Goal: Task Accomplishment & Management: Manage account settings

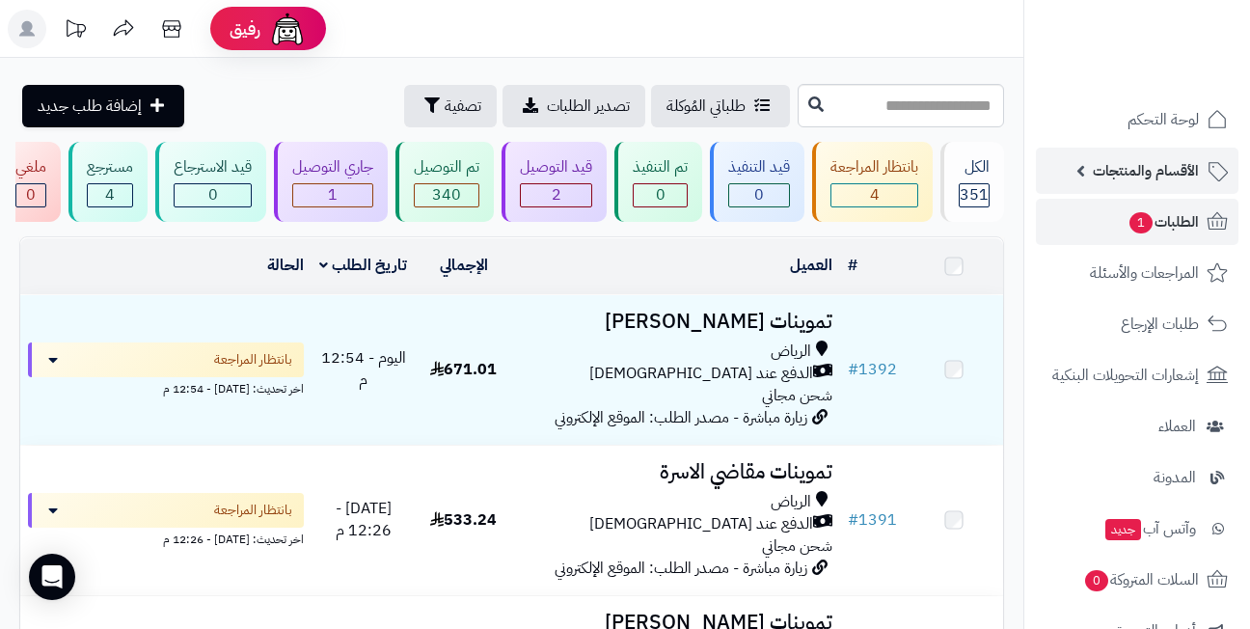
scroll to position [193, 0]
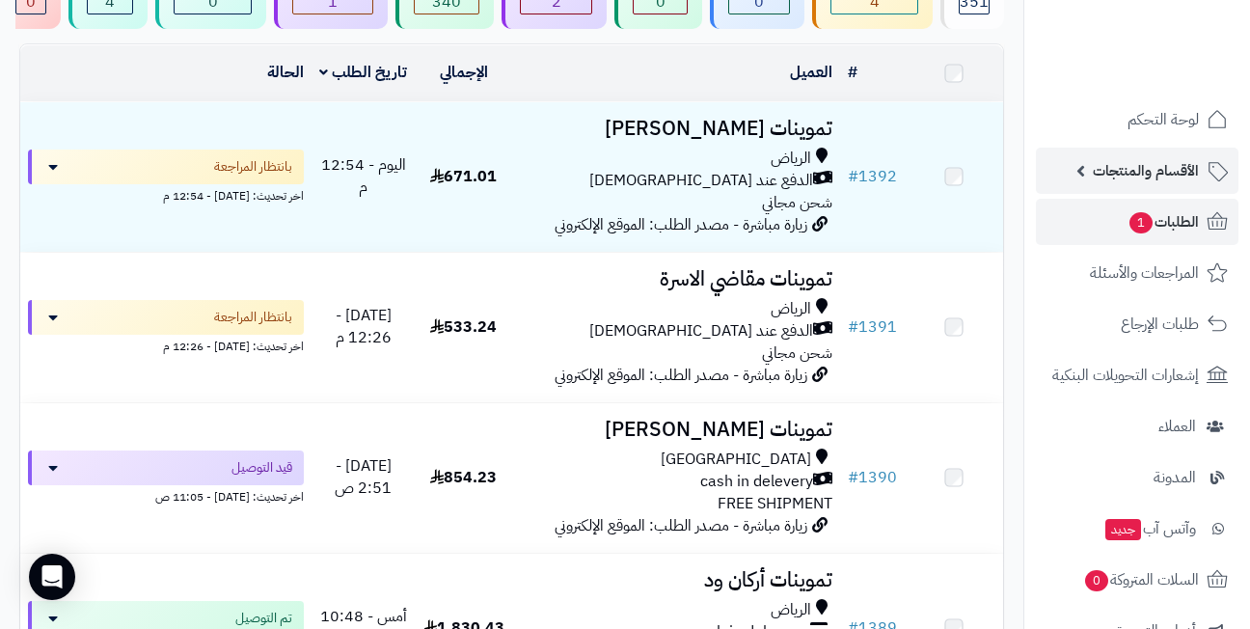
drag, startPoint x: 0, startPoint y: 0, endPoint x: 1191, endPoint y: 166, distance: 1202.5
click at [1191, 166] on span "الأقسام والمنتجات" at bounding box center [1146, 170] width 106 height 27
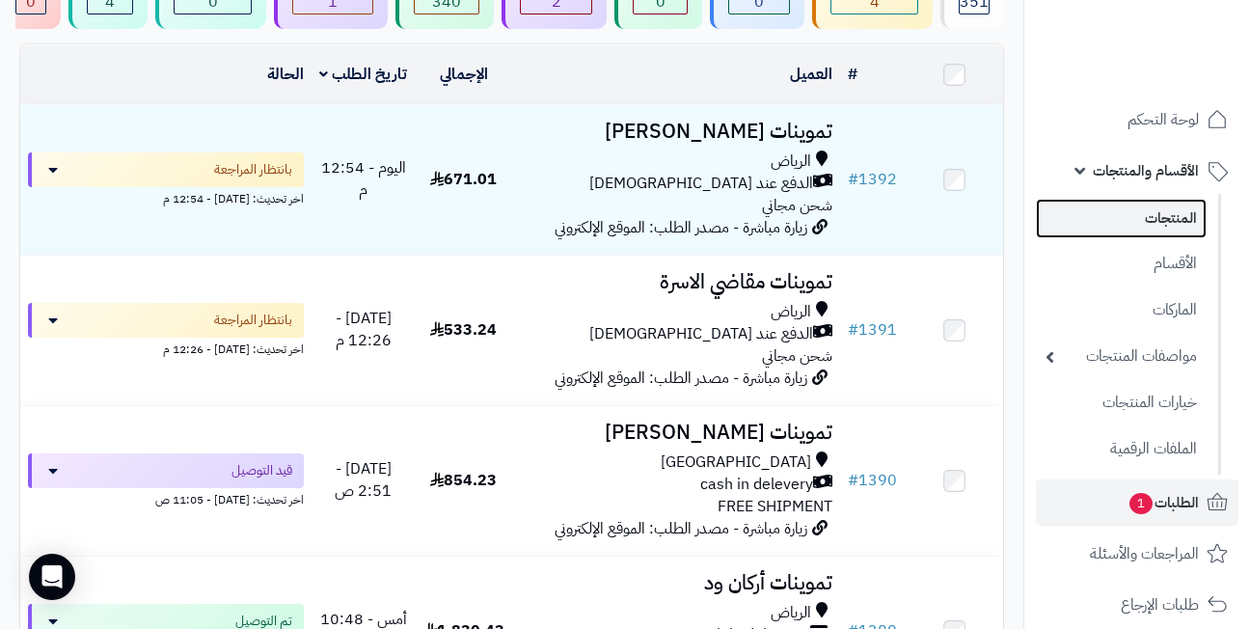
click at [1137, 206] on link "المنتجات" at bounding box center [1121, 219] width 171 height 40
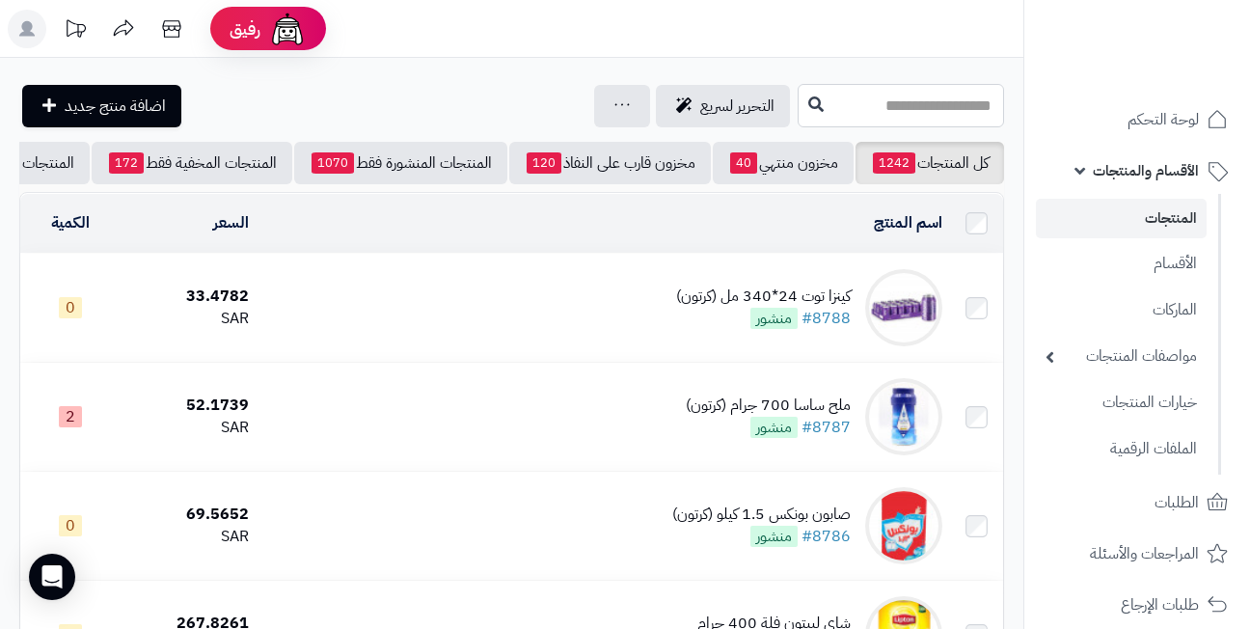
click at [879, 100] on input "text" at bounding box center [901, 105] width 206 height 43
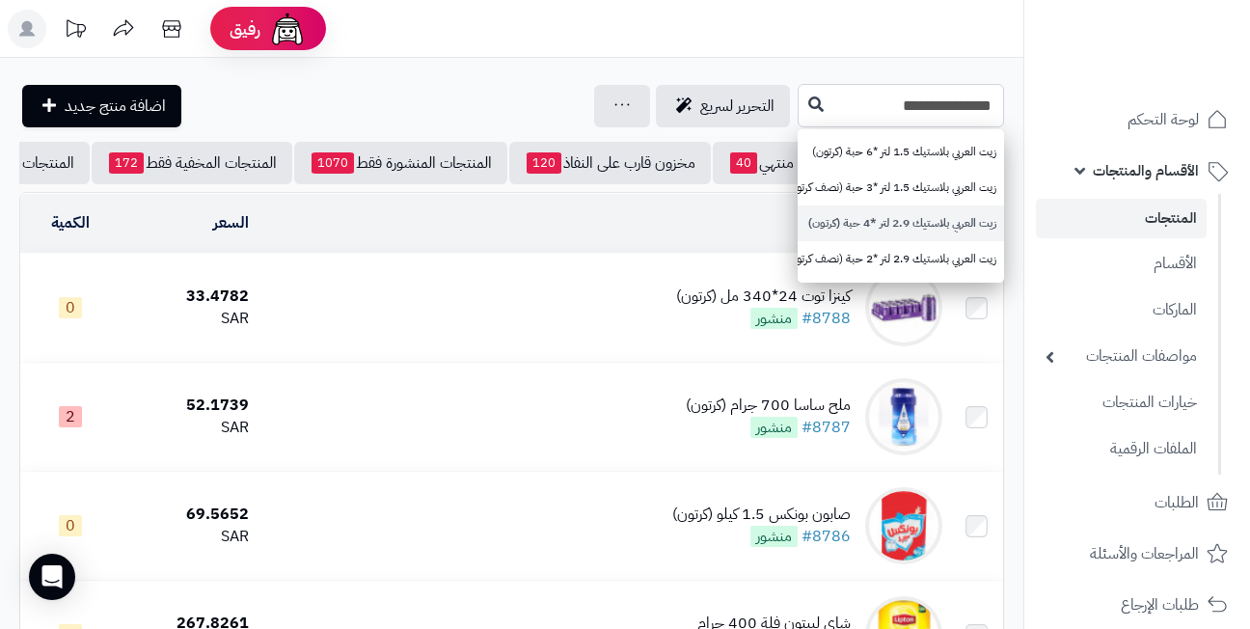
type input "**********"
click at [870, 232] on link "زيت العربي بلاستيك 2.9 لتر *4 حبة (كرتون)" at bounding box center [901, 223] width 206 height 36
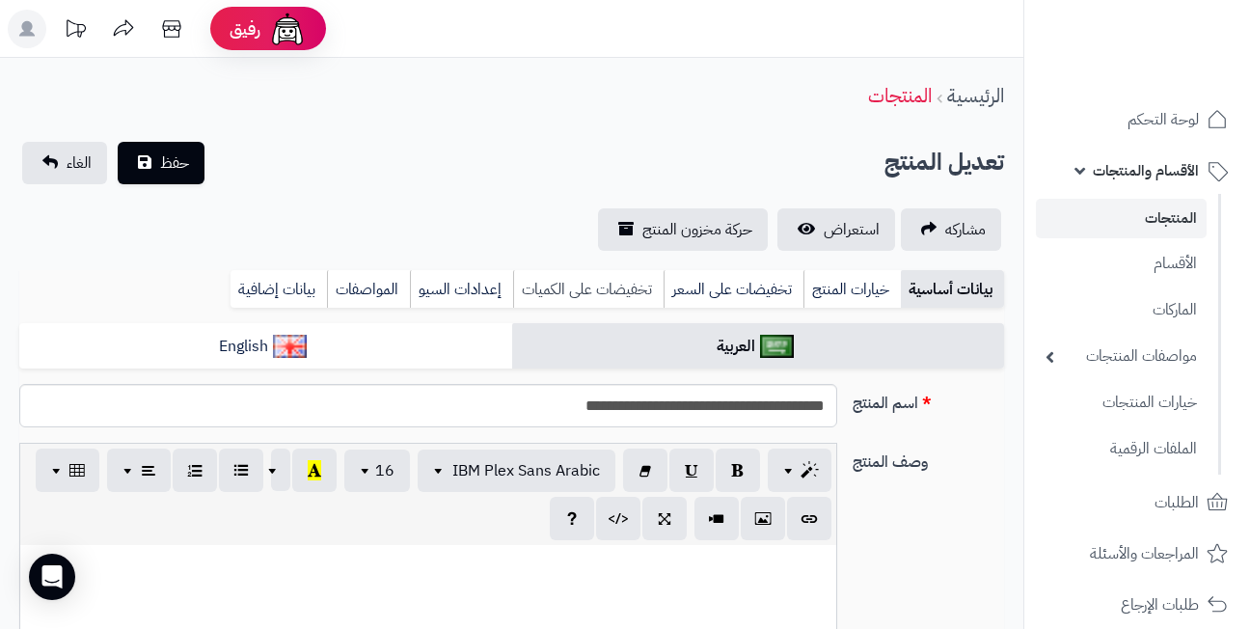
scroll to position [853, 0]
click at [714, 290] on link "تخفيضات على السعر" at bounding box center [733, 289] width 140 height 39
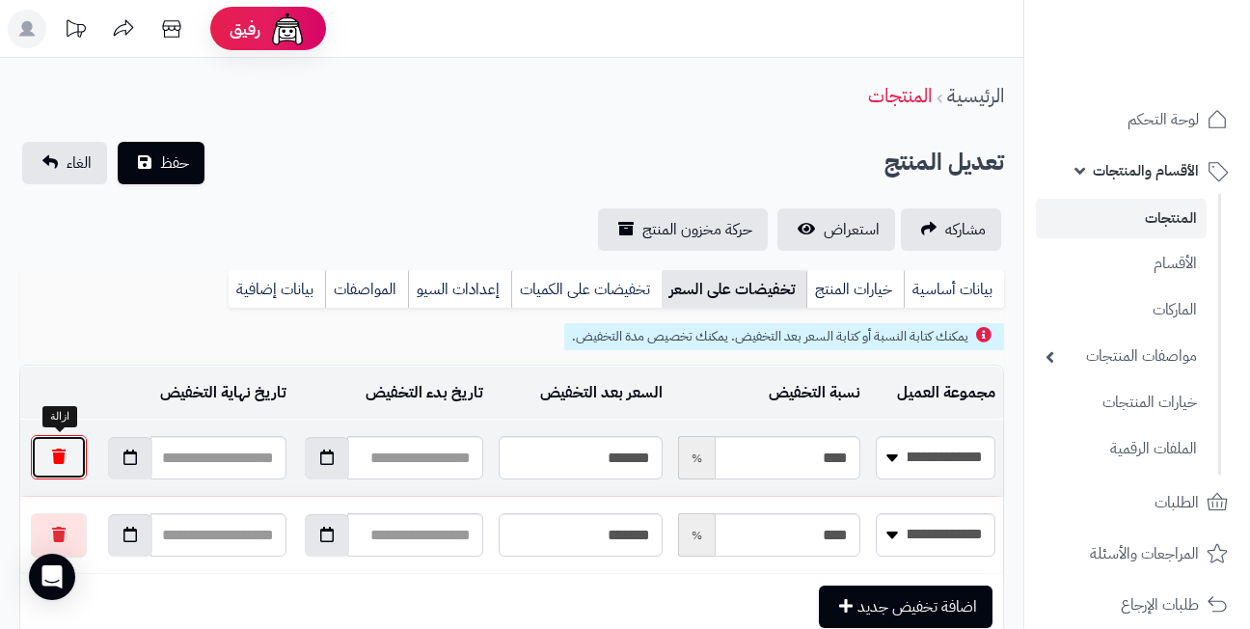
click at [75, 450] on button "button" at bounding box center [59, 457] width 56 height 44
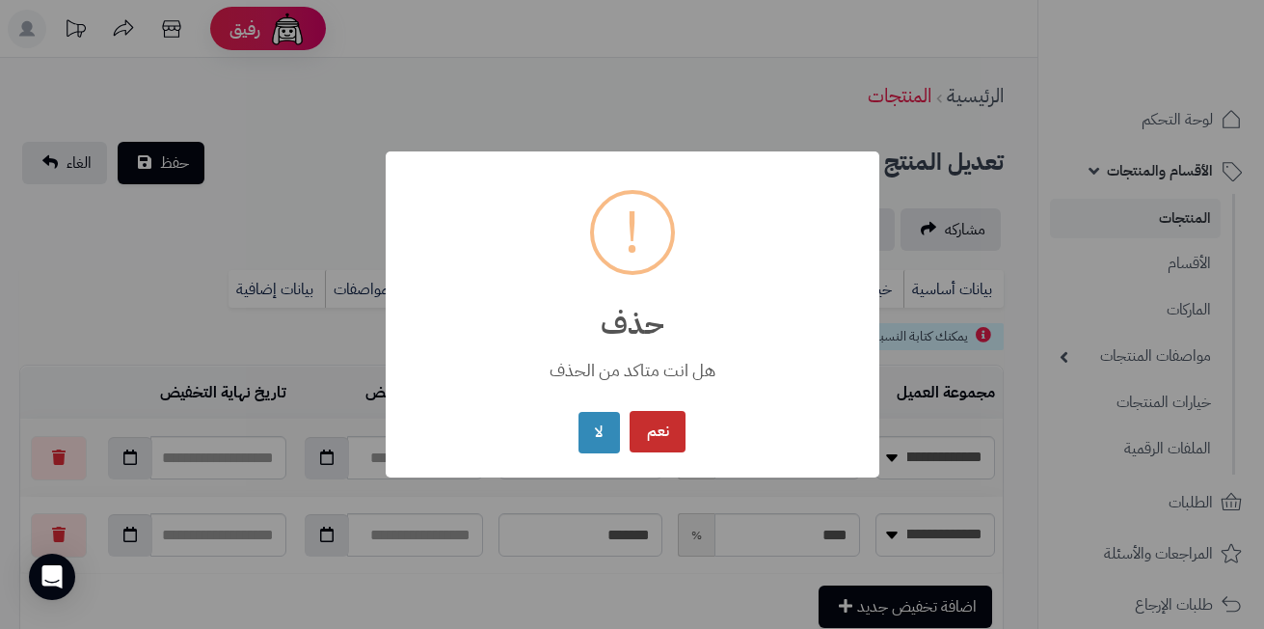
click at [656, 435] on button "نعم" at bounding box center [658, 431] width 56 height 41
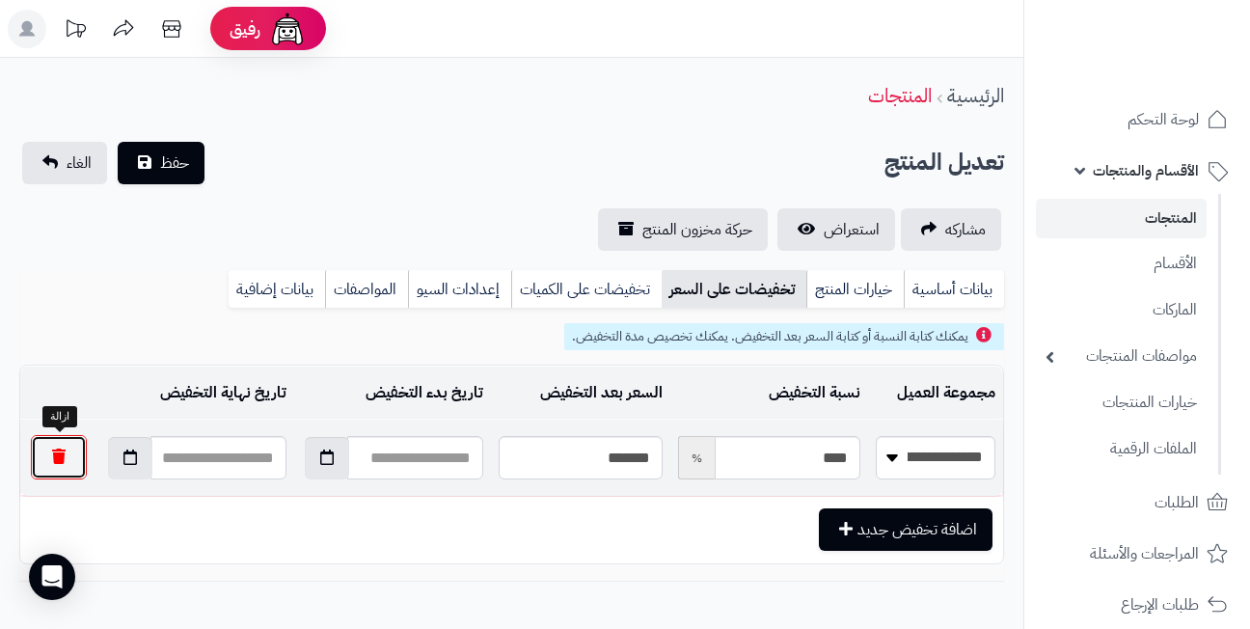
click at [74, 451] on button "button" at bounding box center [59, 457] width 56 height 44
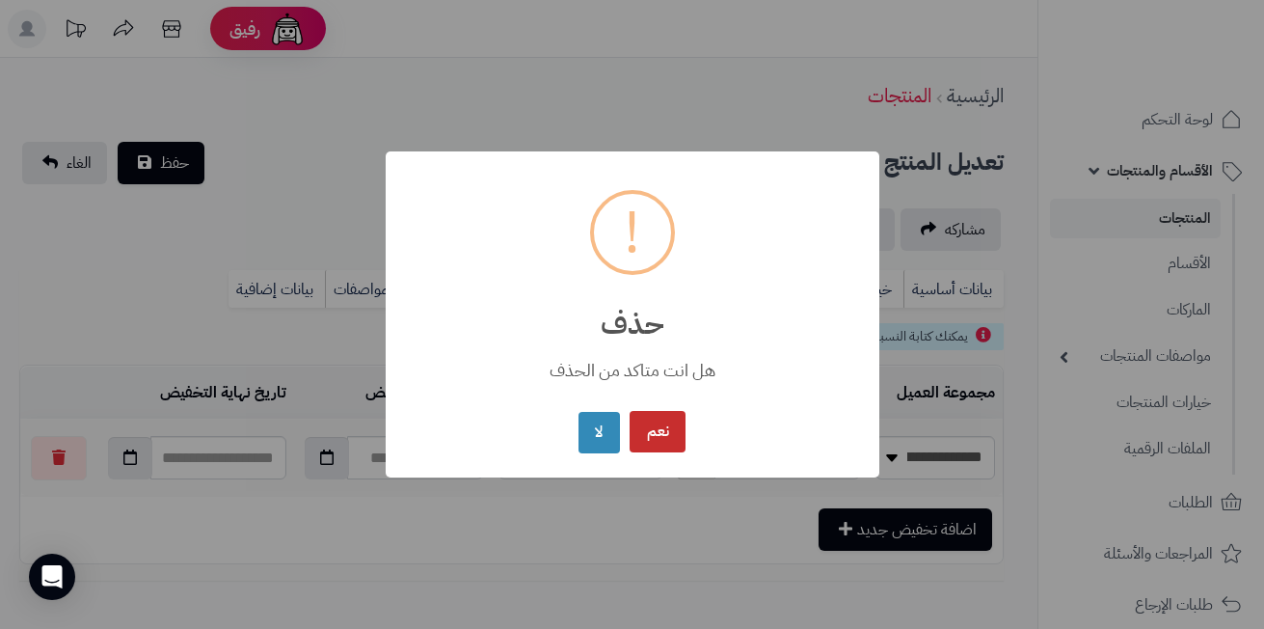
click at [663, 427] on button "نعم" at bounding box center [658, 431] width 56 height 41
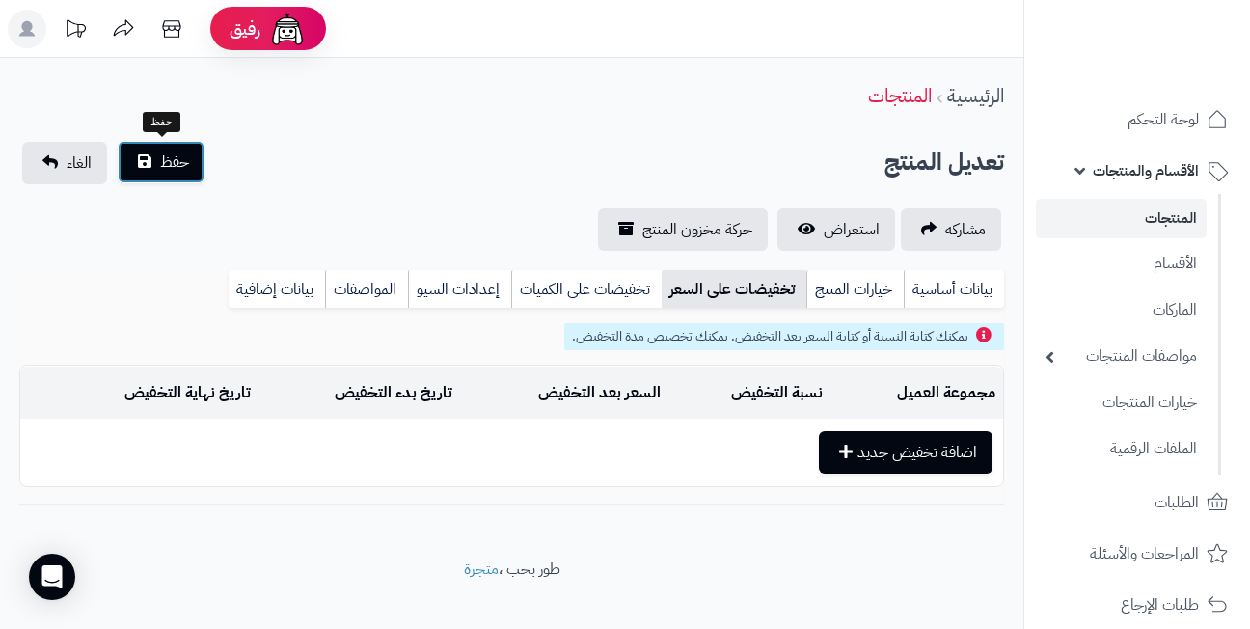
click at [160, 156] on span "حفظ" at bounding box center [174, 161] width 29 height 23
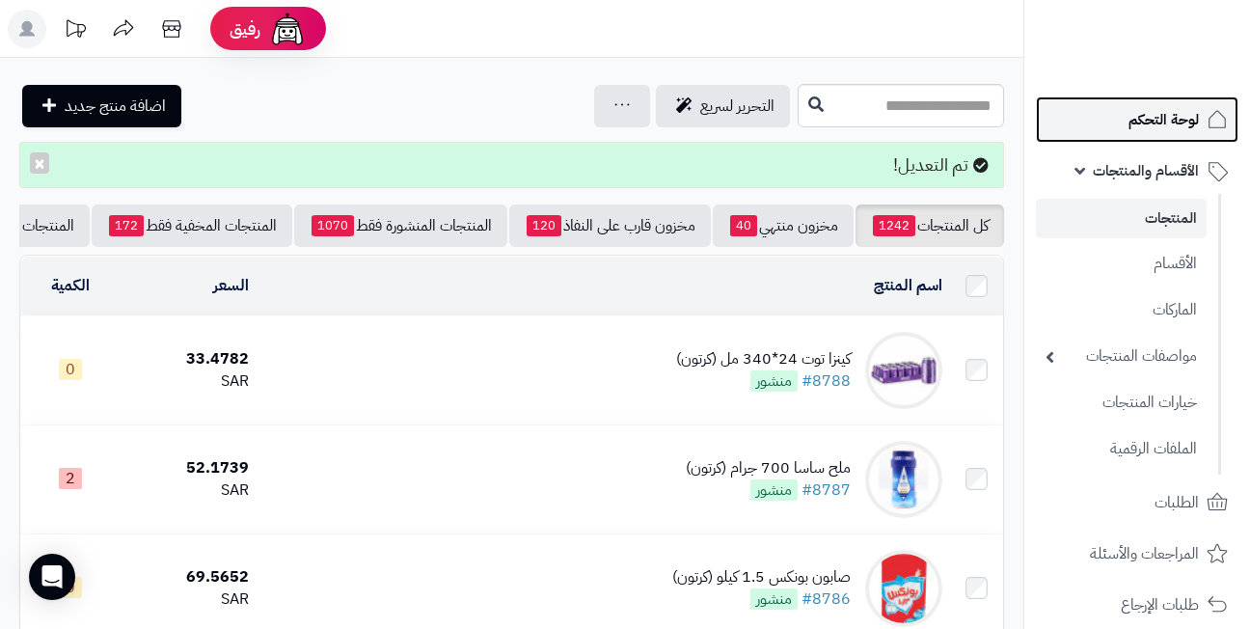
click at [1145, 126] on span "لوحة التحكم" at bounding box center [1163, 119] width 70 height 27
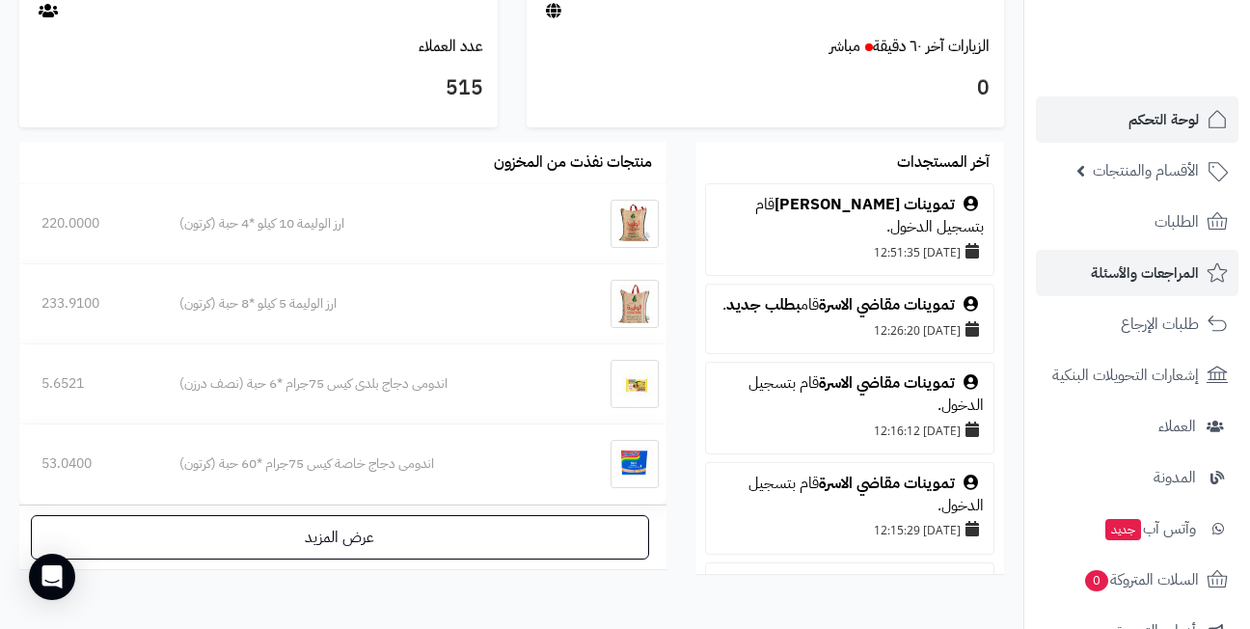
scroll to position [1061, 0]
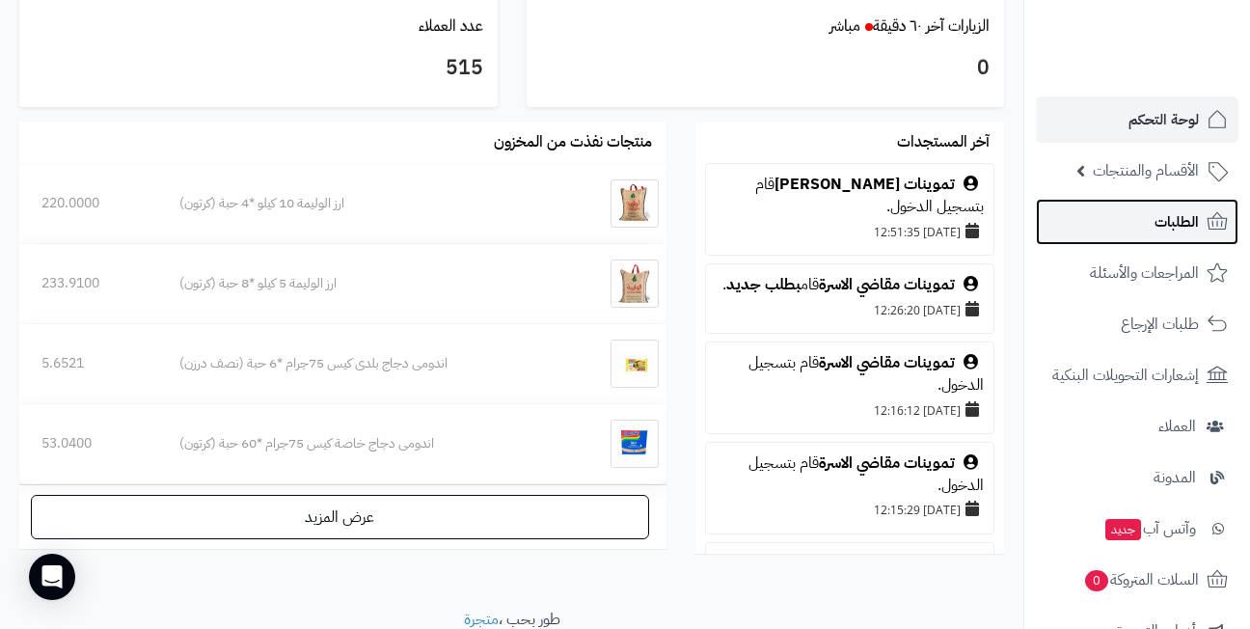
click at [1177, 220] on span "الطلبات" at bounding box center [1176, 221] width 44 height 27
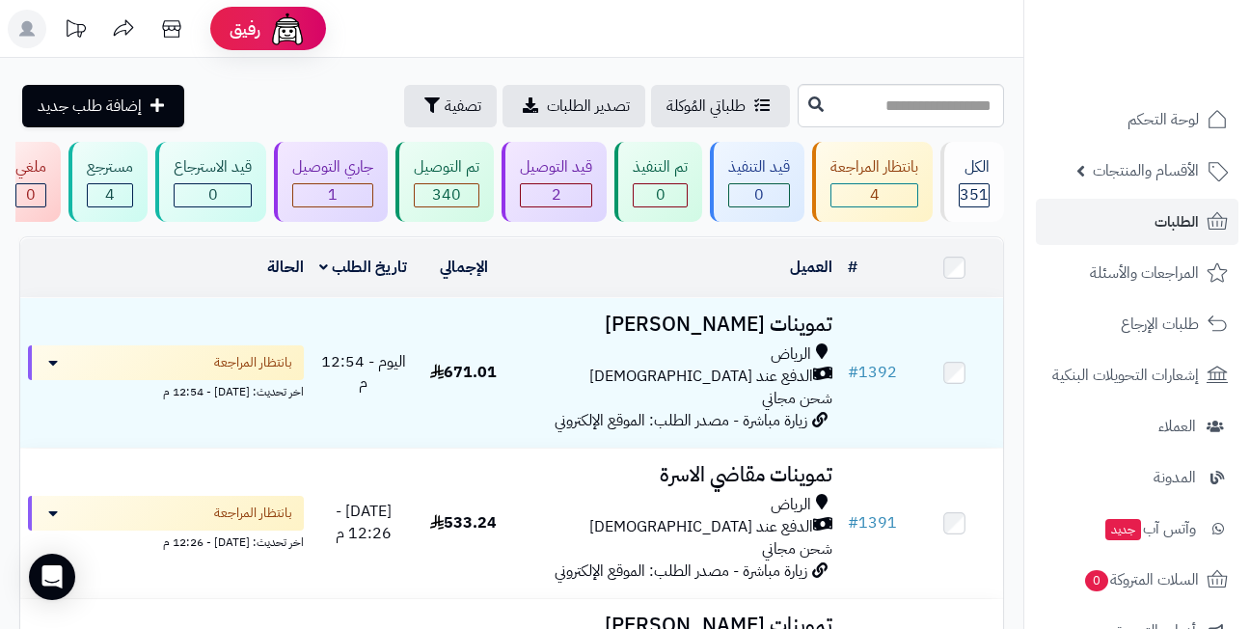
click at [528, 36] on header "رفيق ! الطلبات معالجة مكتمل إرجاع المنتجات العملاء المتواجدون الان 515 عملاء من…" at bounding box center [625, 29] width 1250 height 58
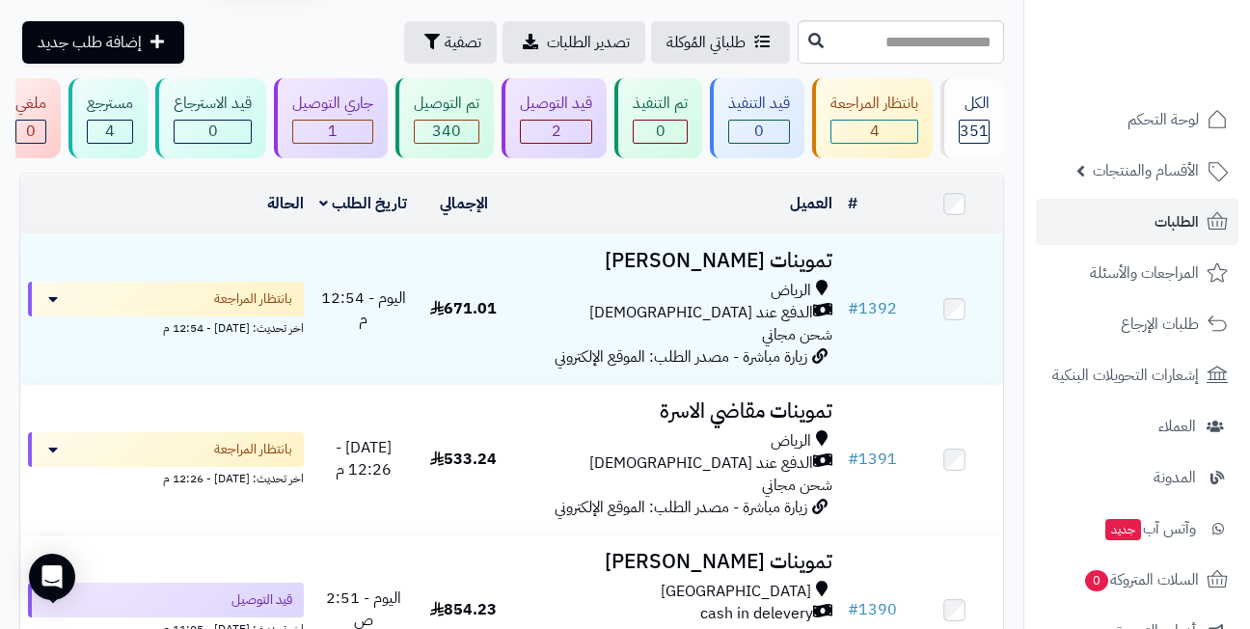
scroll to position [193, 0]
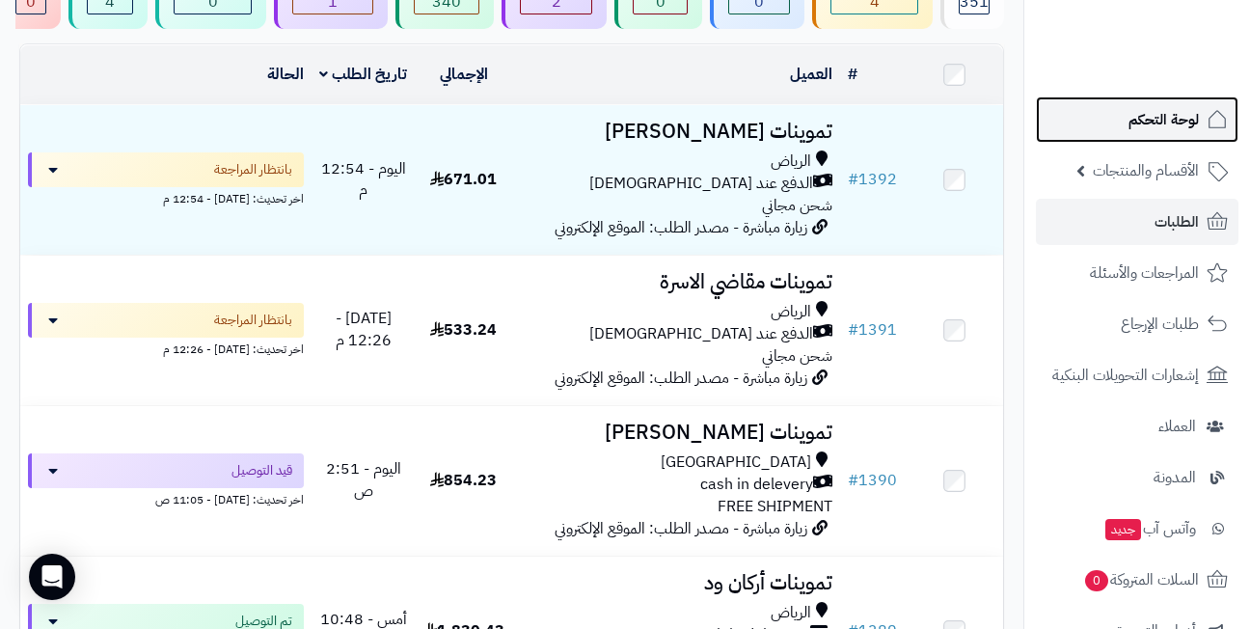
click at [1125, 116] on link "لوحة التحكم" at bounding box center [1137, 119] width 203 height 46
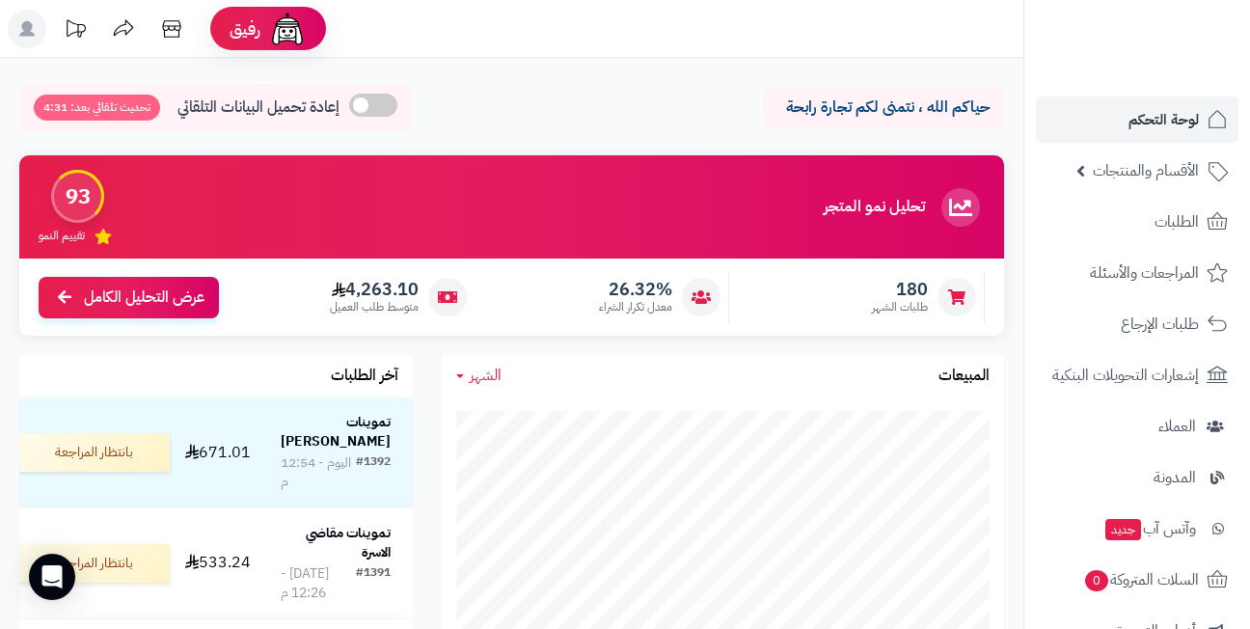
click at [518, 347] on div "تحليل نمو المتجر مرحلة التوسع 93 تقييم النمو 180 طلبات الشهر 26.32% معدل تكرار …" at bounding box center [512, 255] width 1014 height 200
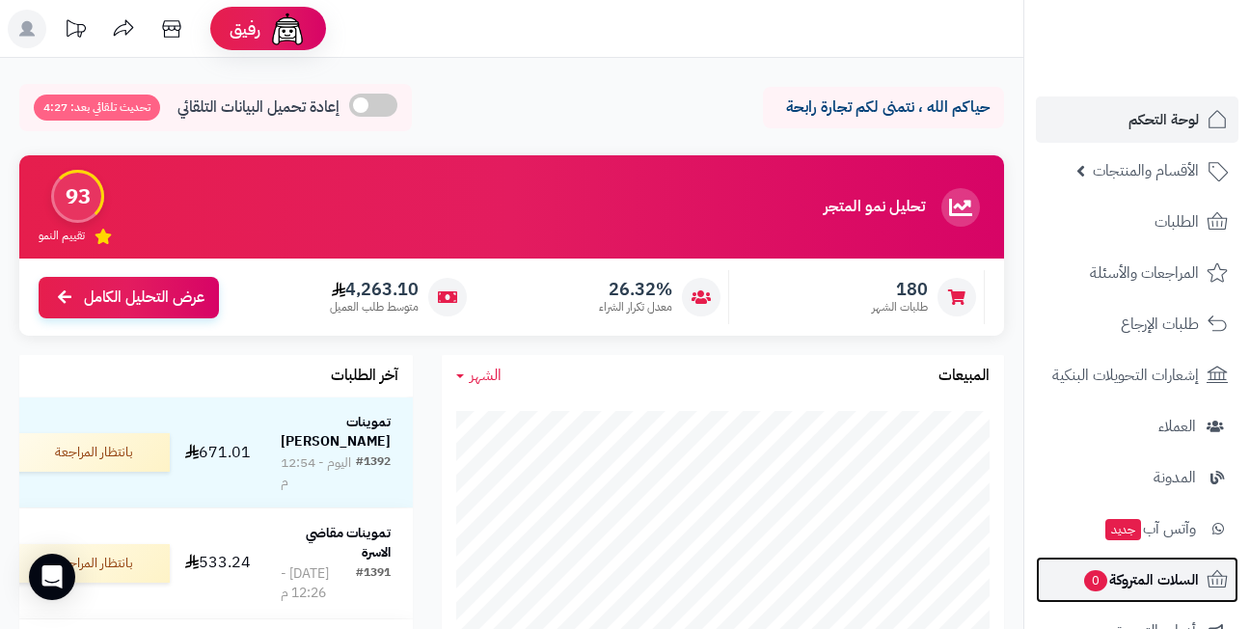
click at [1103, 586] on span "0" at bounding box center [1095, 580] width 25 height 22
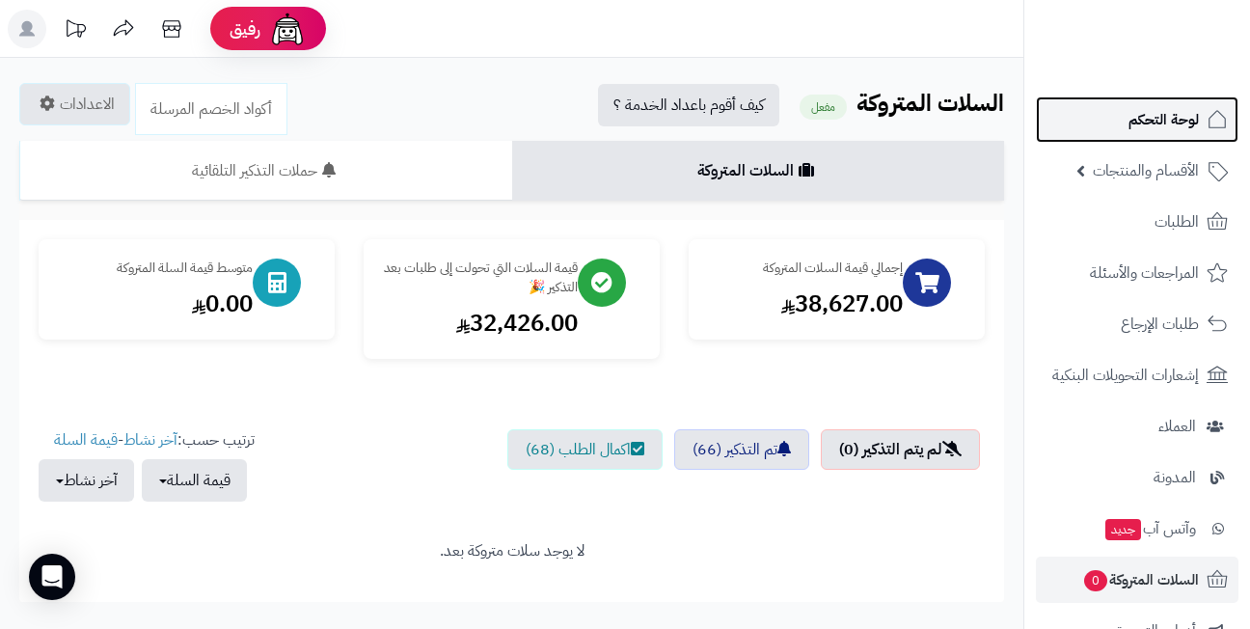
click at [1172, 114] on span "لوحة التحكم" at bounding box center [1163, 119] width 70 height 27
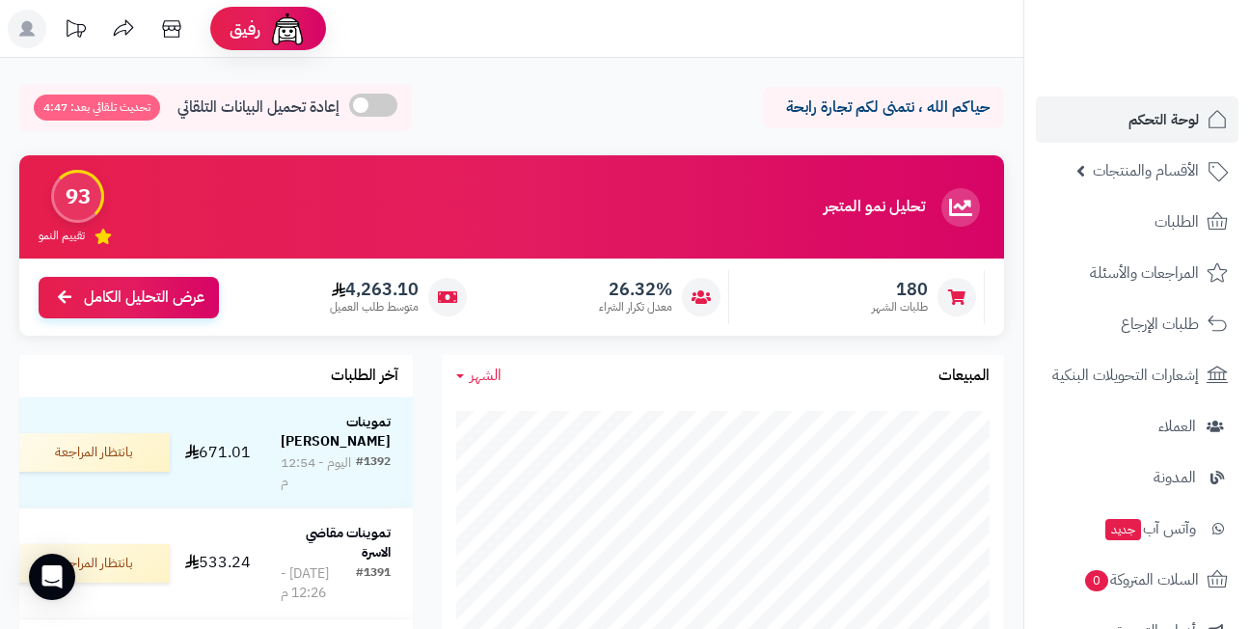
click at [539, 84] on div "حياكم الله ، نتمنى لكم تجارة رابحة إعادة تحميل البيانات التلقائي تحديث تلقائي ب…" at bounding box center [511, 112] width 985 height 57
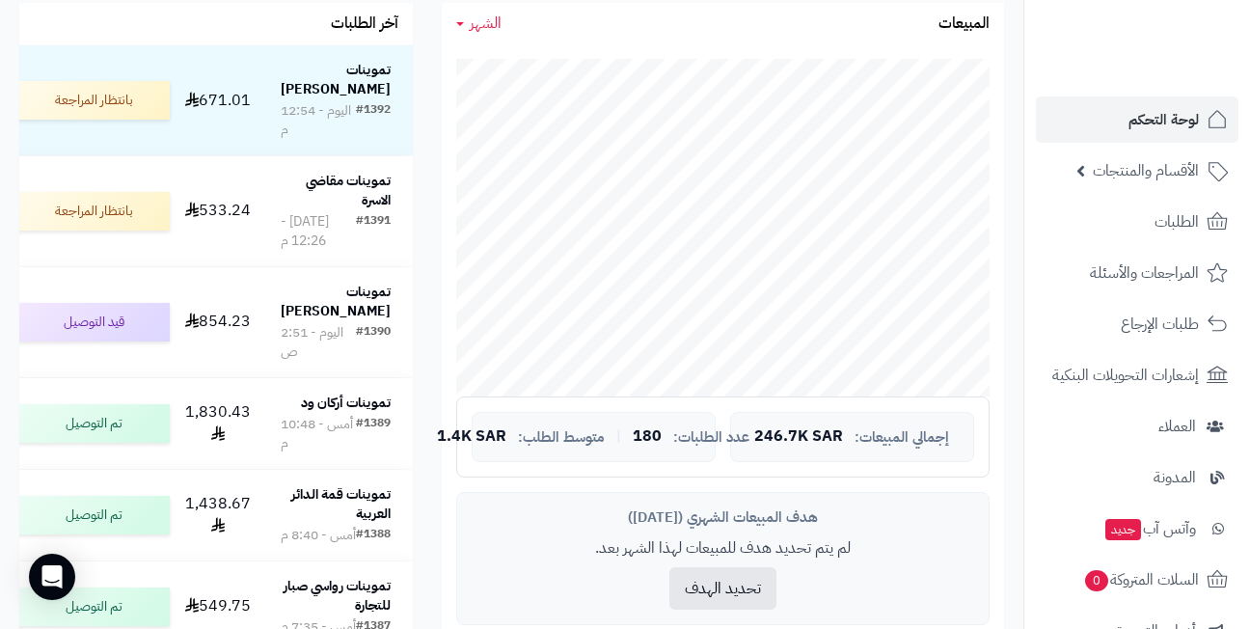
scroll to position [386, 0]
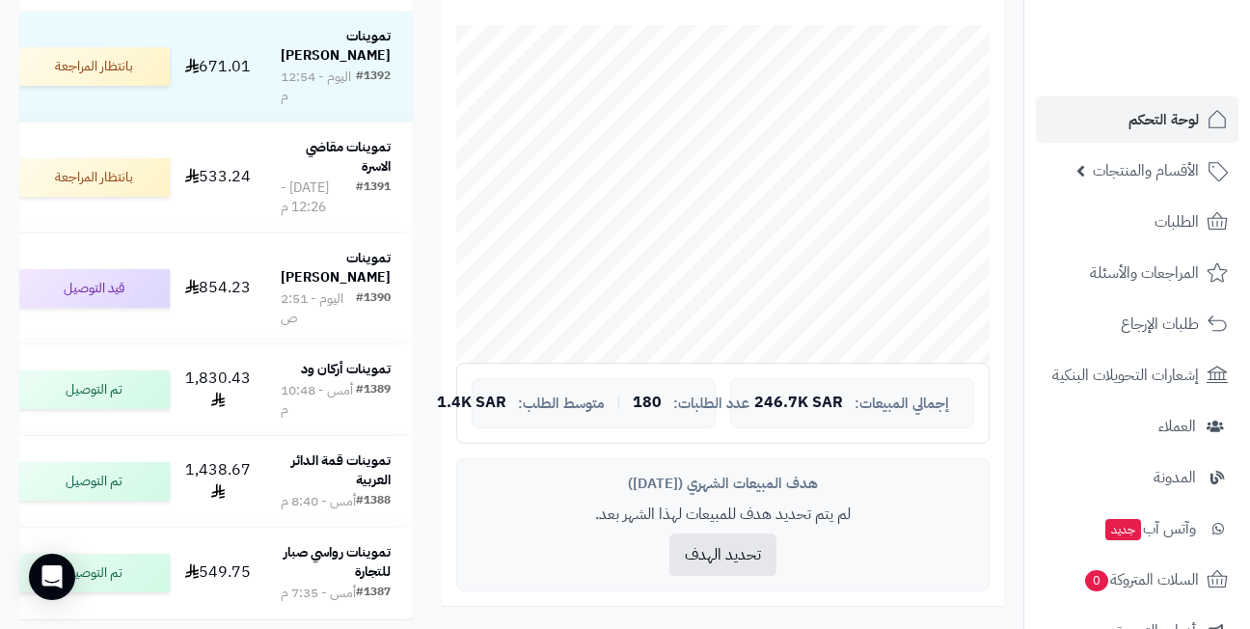
click at [426, 277] on div "آخر الطلبات تموينات بهار حمدي #1392 اليوم - 12:54 م 671.01 بانتظار المراجعة تمو…" at bounding box center [216, 302] width 422 height 666
click at [420, 289] on div "آخر الطلبات تموينات بهار حمدي #1392 اليوم - 12:54 م 671.01 بانتظار المراجعة تمو…" at bounding box center [216, 302] width 422 height 666
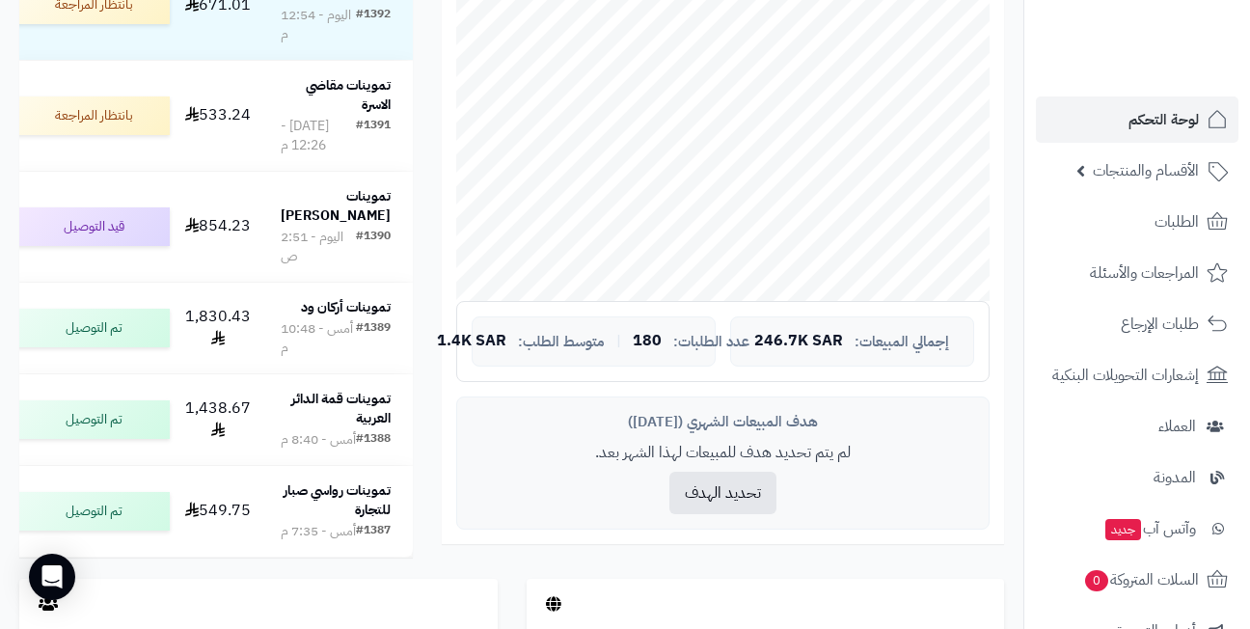
scroll to position [482, 0]
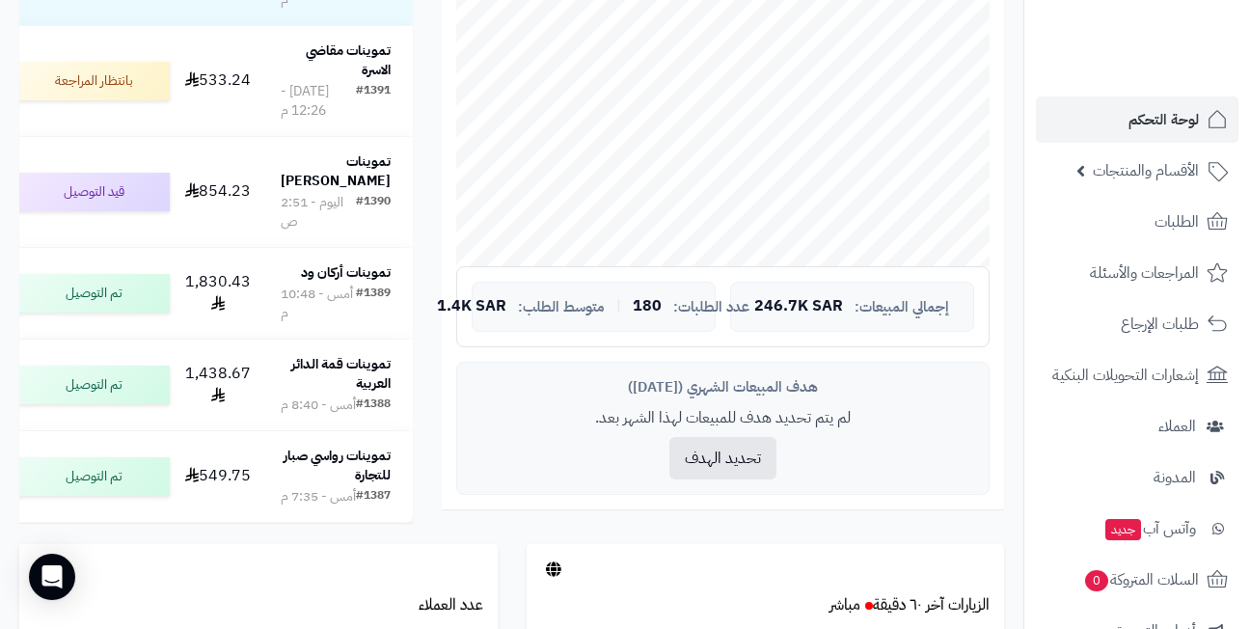
click at [419, 291] on div "آخر الطلبات تموينات بهار حمدي #1392 اليوم - 12:54 م 671.01 بانتظار المراجعة تمو…" at bounding box center [216, 206] width 422 height 666
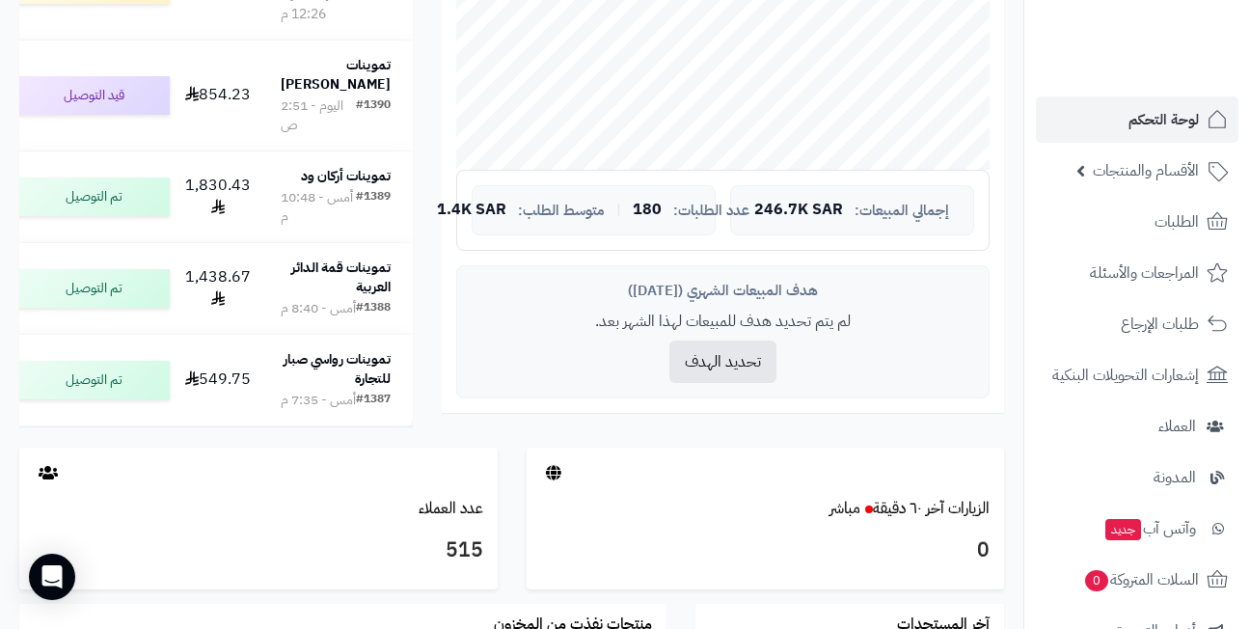
click at [419, 291] on div "آخر الطلبات تموينات بهار حمدي #1392 اليوم - 12:54 م 671.01 بانتظار المراجعة تمو…" at bounding box center [216, 109] width 422 height 666
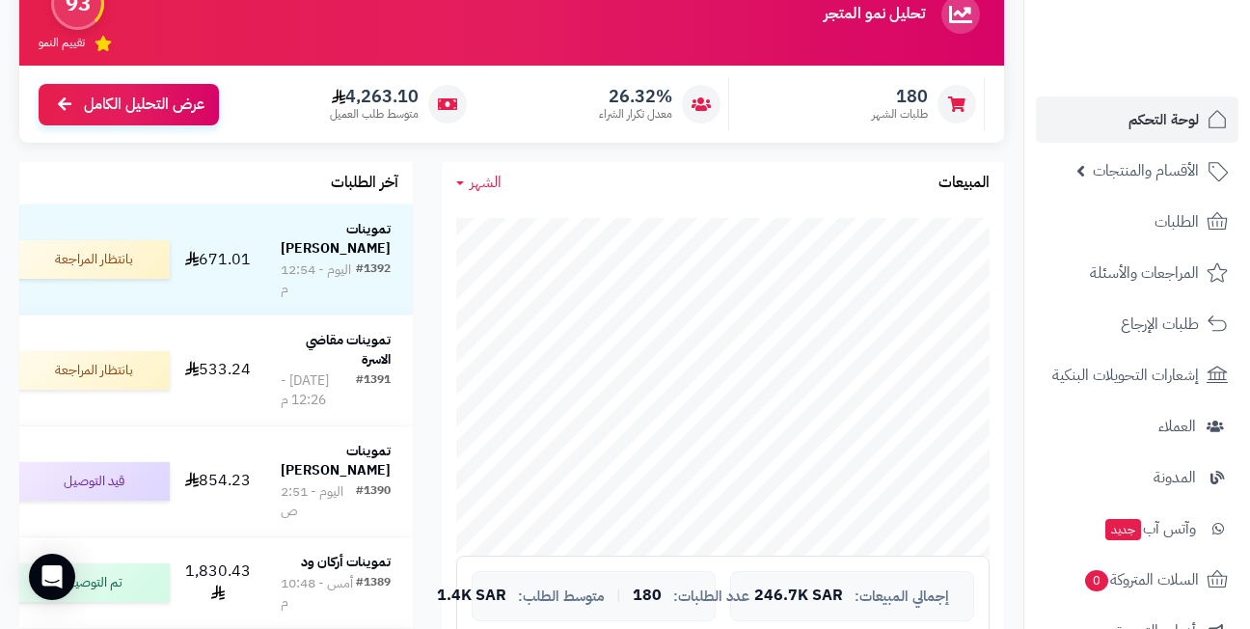
scroll to position [0, 0]
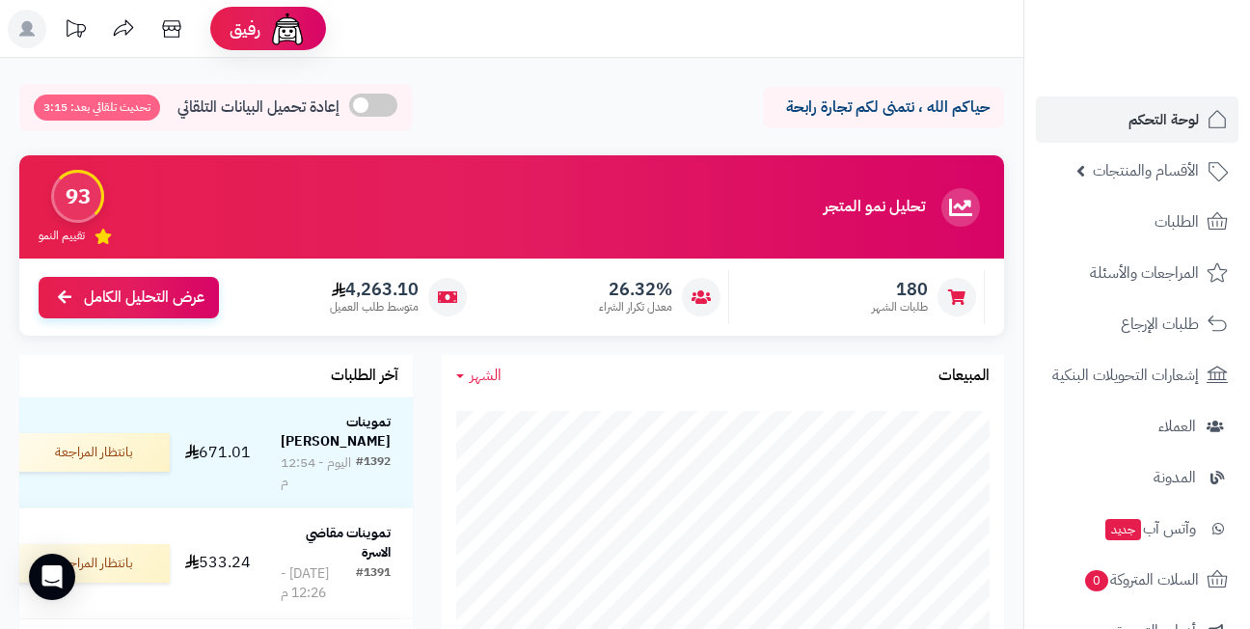
click at [497, 44] on header "رفيق ! الطلبات معالجة مكتمل إرجاع المنتجات العملاء المتواجدون الان 515 عملاء من…" at bounding box center [625, 29] width 1250 height 58
click at [546, 43] on header "رفيق ! الطلبات معالجة مكتمل إرجاع المنتجات العملاء المتواجدون الان 515 عملاء من…" at bounding box center [625, 29] width 1250 height 58
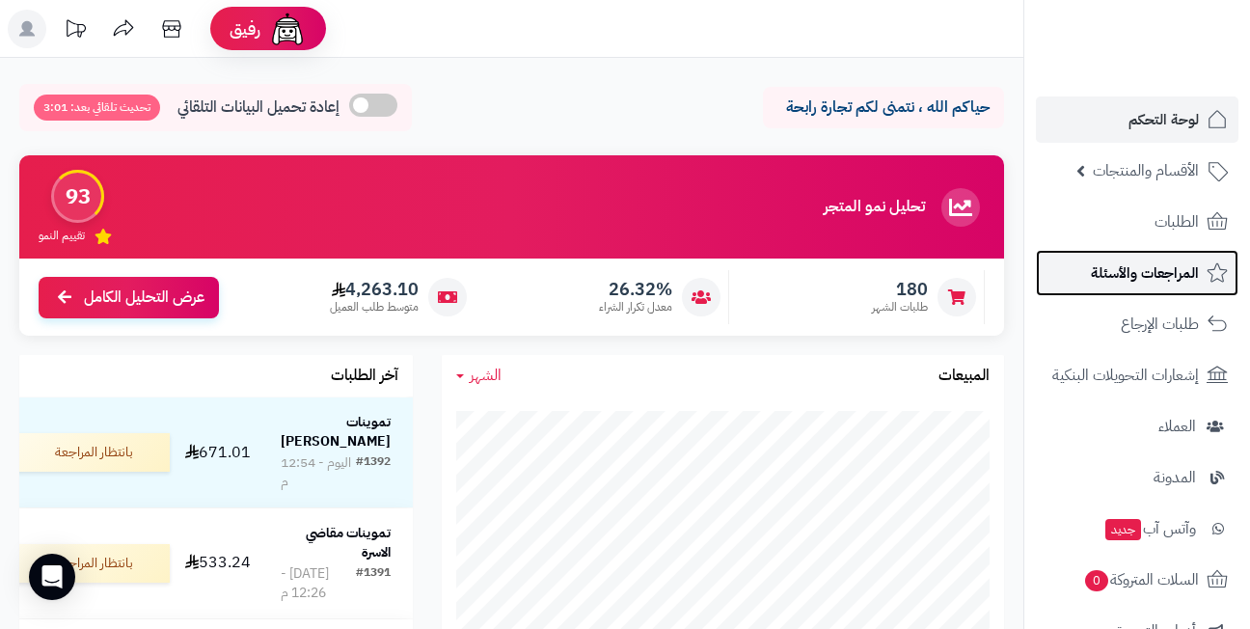
click at [1131, 271] on span "المراجعات والأسئلة" at bounding box center [1145, 272] width 108 height 27
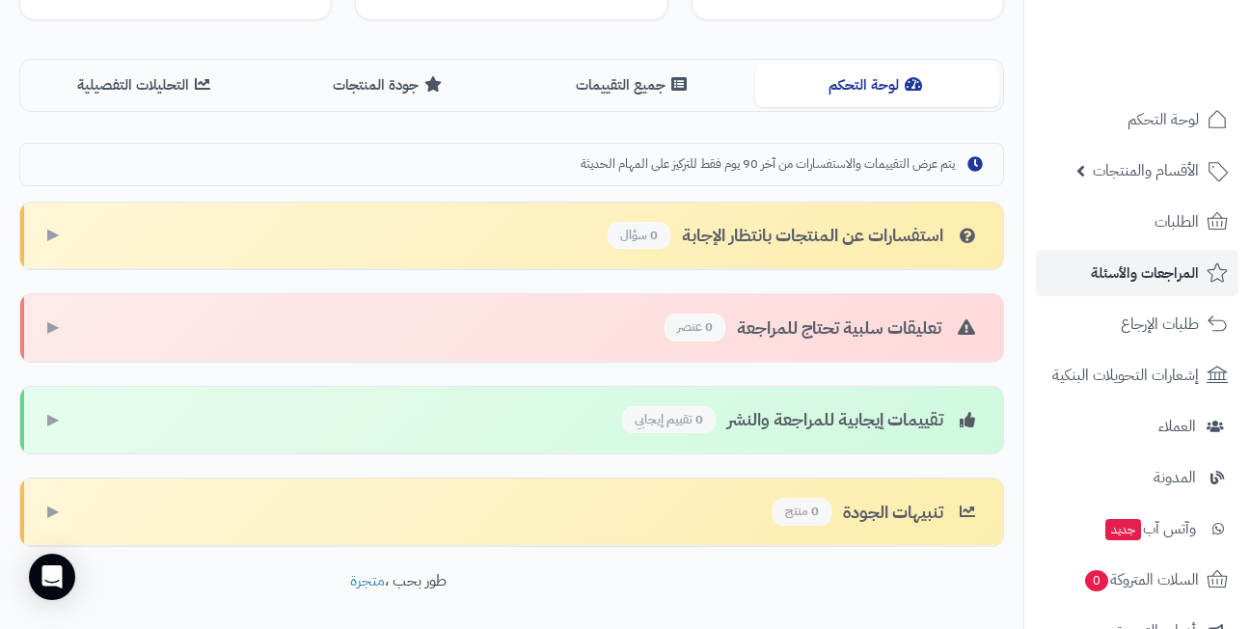
scroll to position [518, 0]
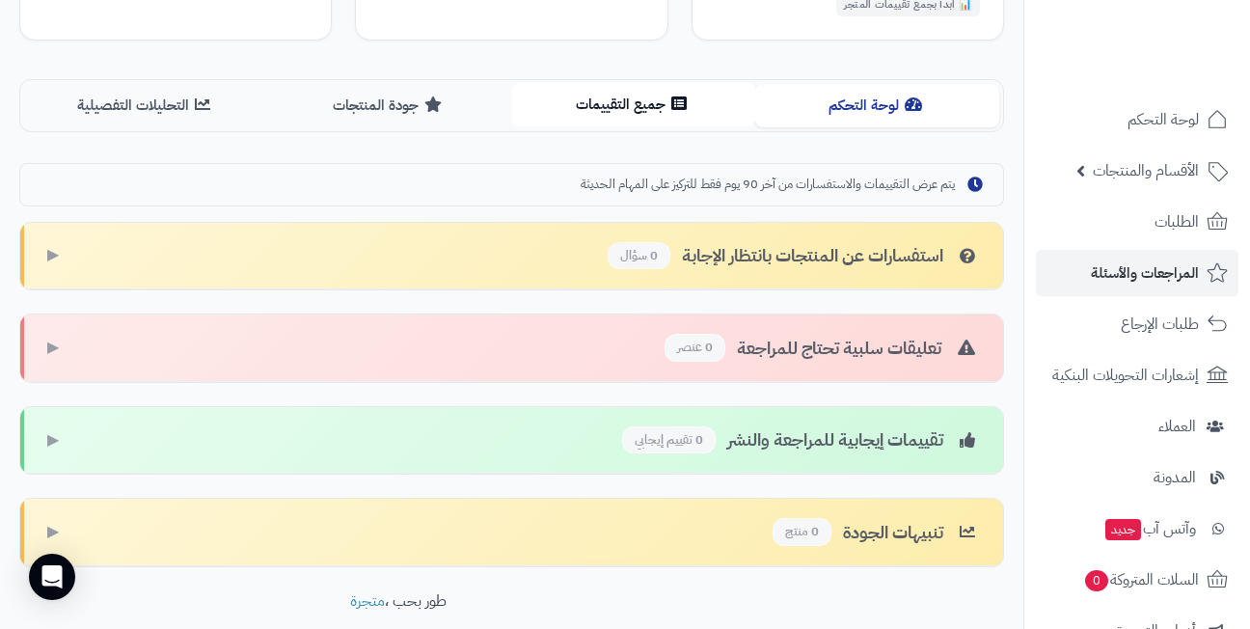
click at [640, 111] on button "جميع التقييمات" at bounding box center [634, 104] width 244 height 43
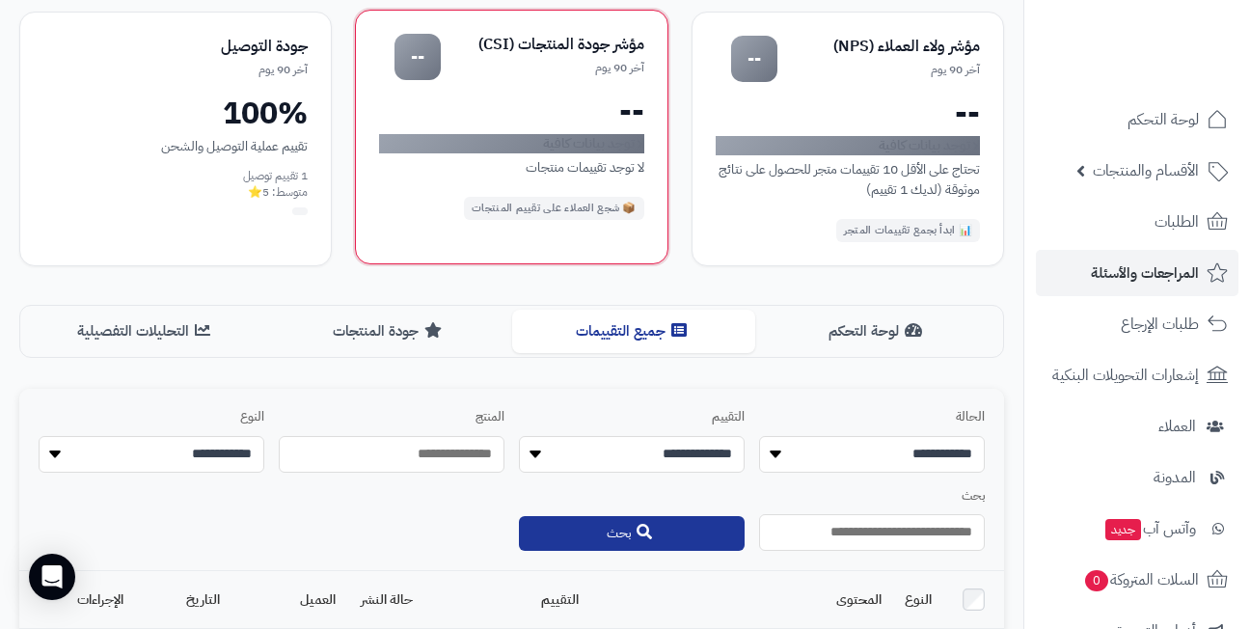
scroll to position [197, 0]
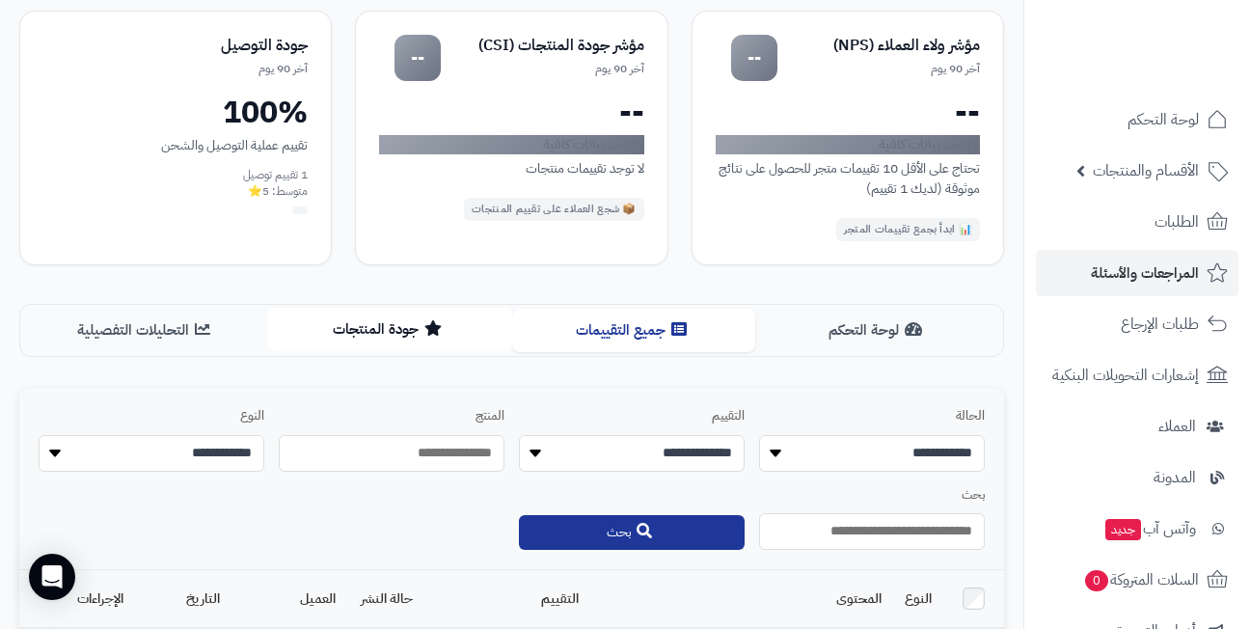
click at [402, 331] on button "جودة المنتجات" at bounding box center [390, 329] width 244 height 43
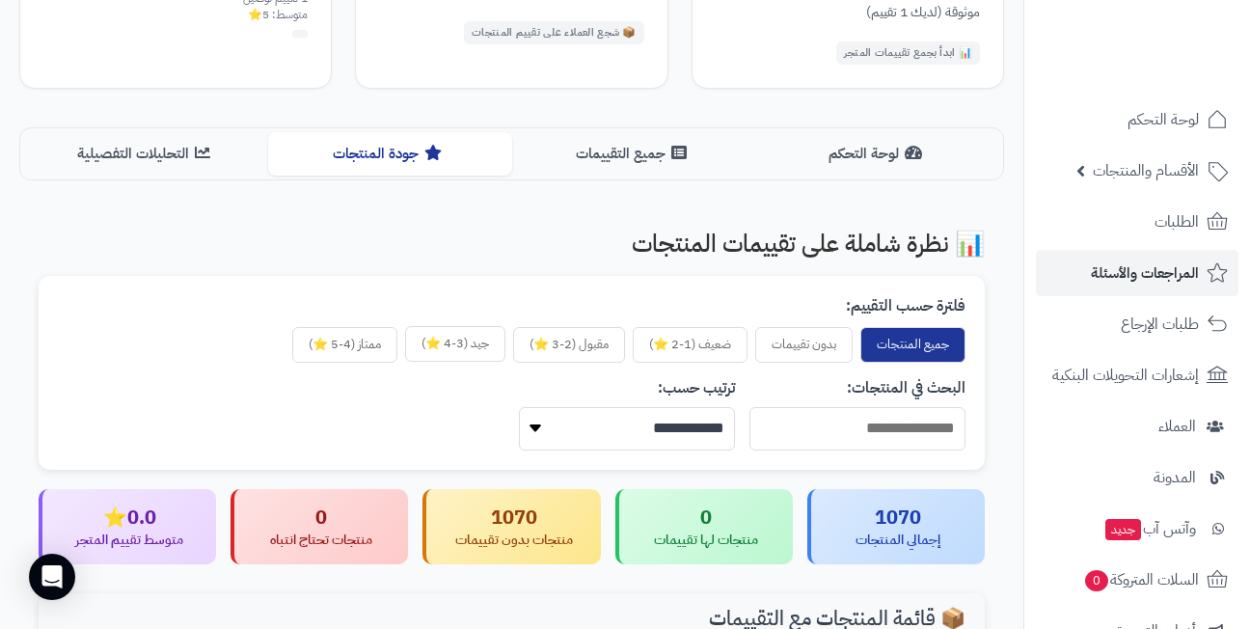
scroll to position [354, 0]
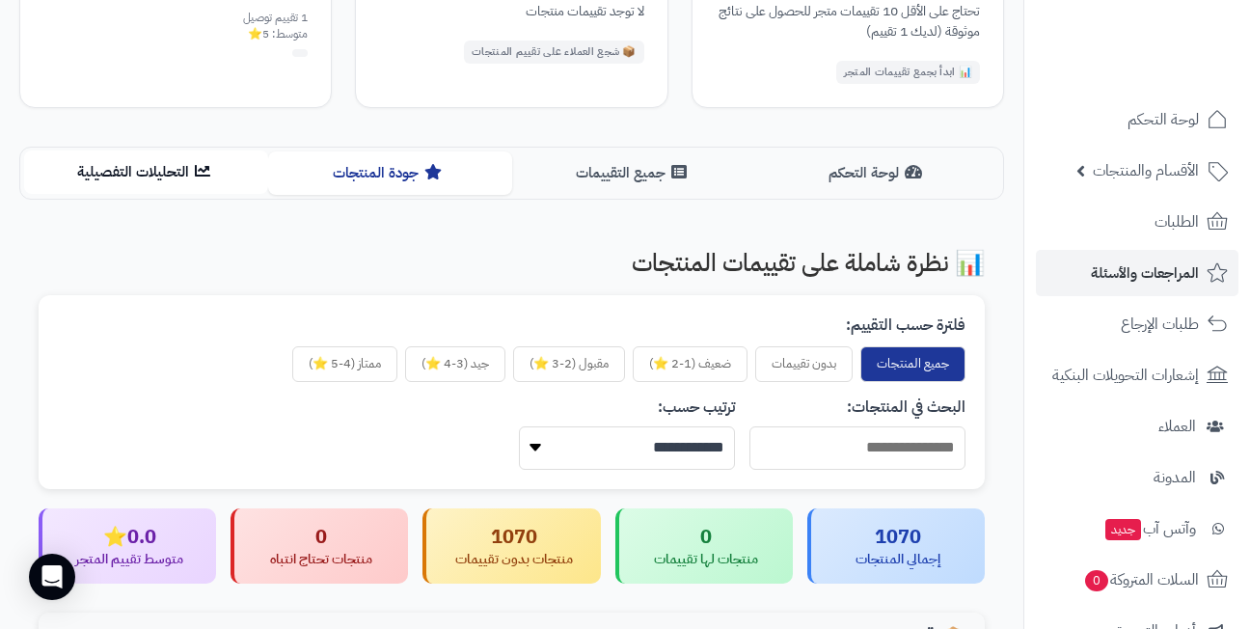
click at [191, 166] on button "التحليلات التفصيلية" at bounding box center [146, 171] width 244 height 43
